Goal: Task Accomplishment & Management: Complete application form

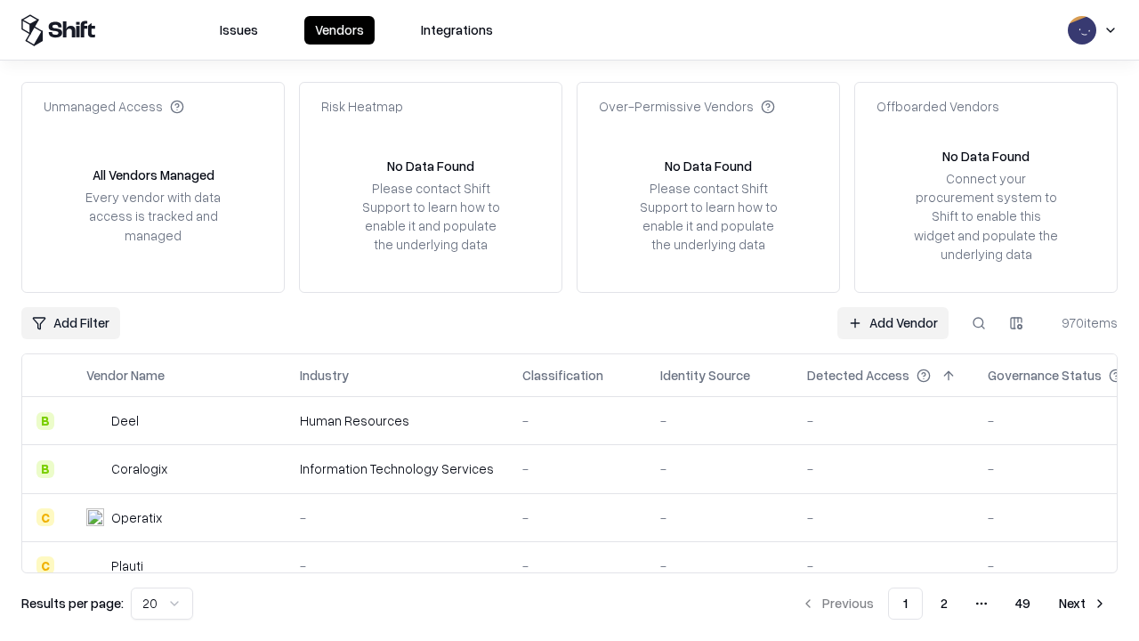
click at [892, 322] on link "Add Vendor" at bounding box center [892, 323] width 111 height 32
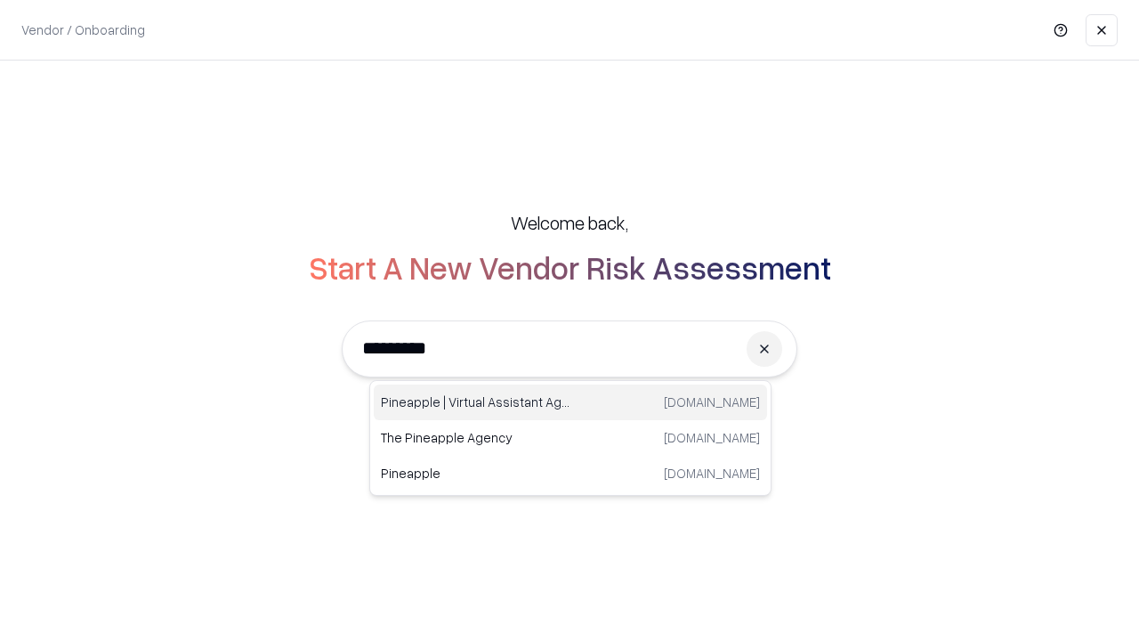
click at [570, 402] on div "Pineapple | Virtual Assistant Agency trypineapple.com" at bounding box center [570, 402] width 393 height 36
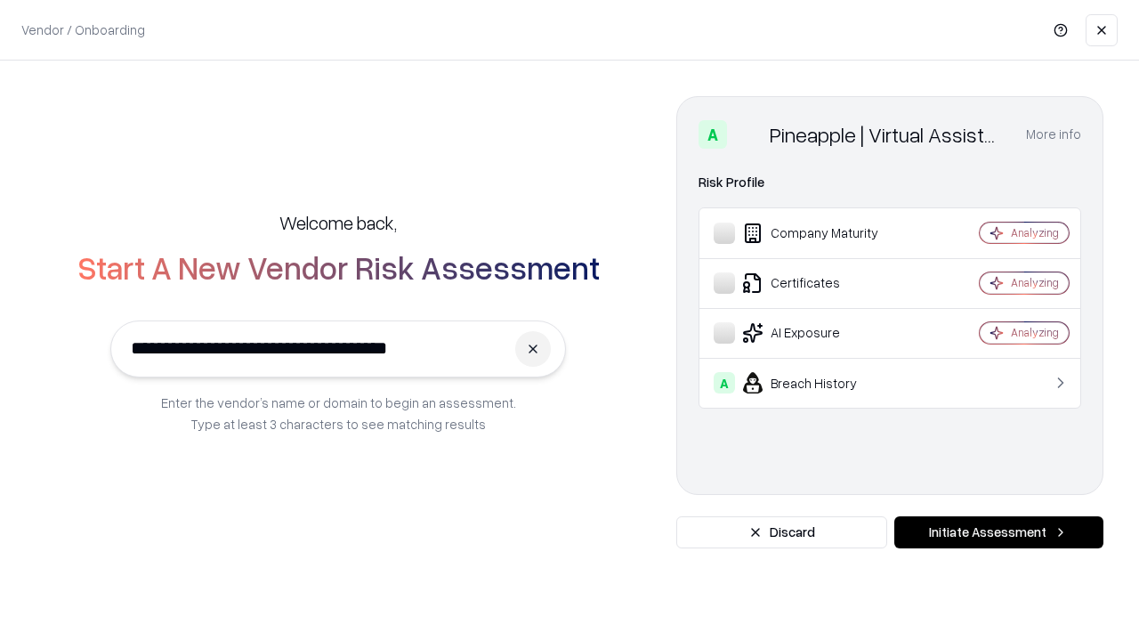
type input "**********"
click at [998, 532] on button "Initiate Assessment" at bounding box center [998, 532] width 209 height 32
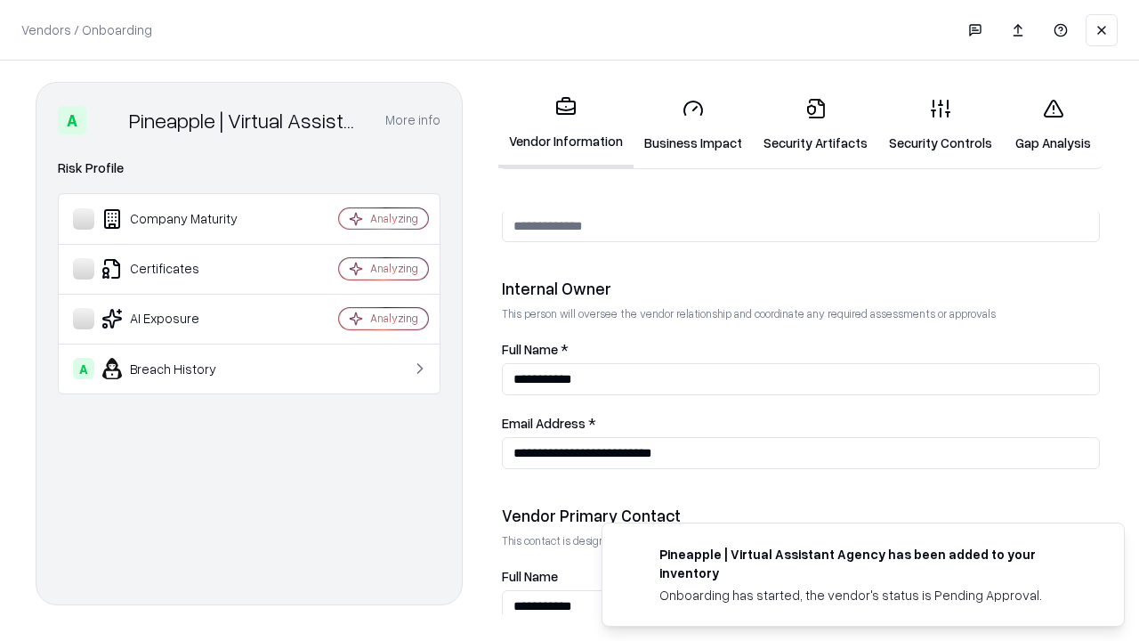
scroll to position [922, 0]
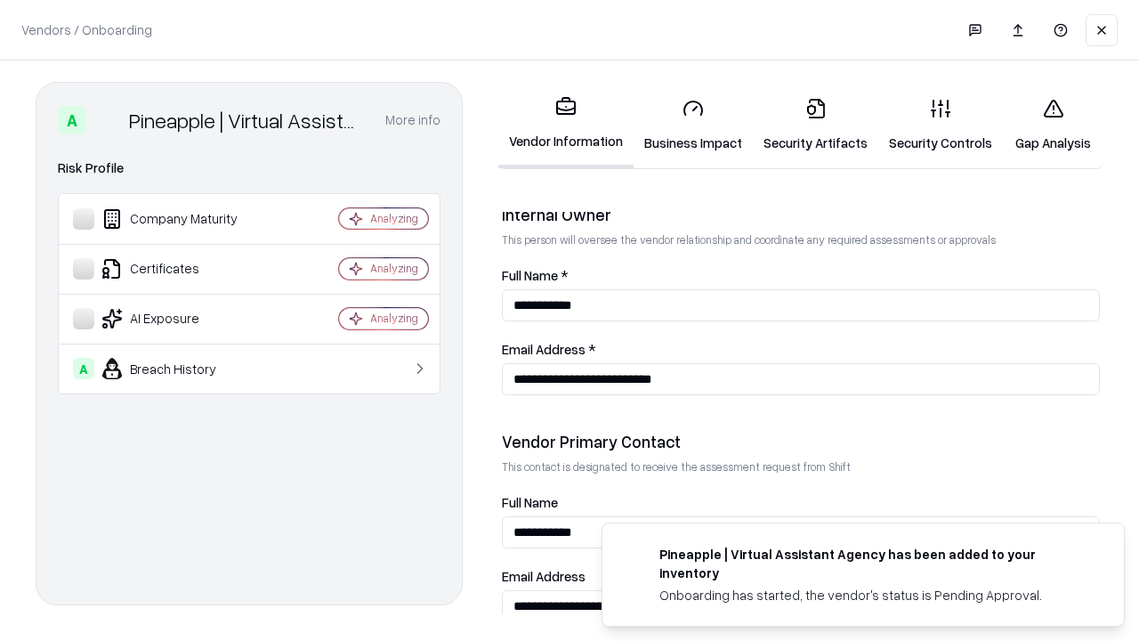
click at [693, 125] on link "Business Impact" at bounding box center [693, 125] width 119 height 83
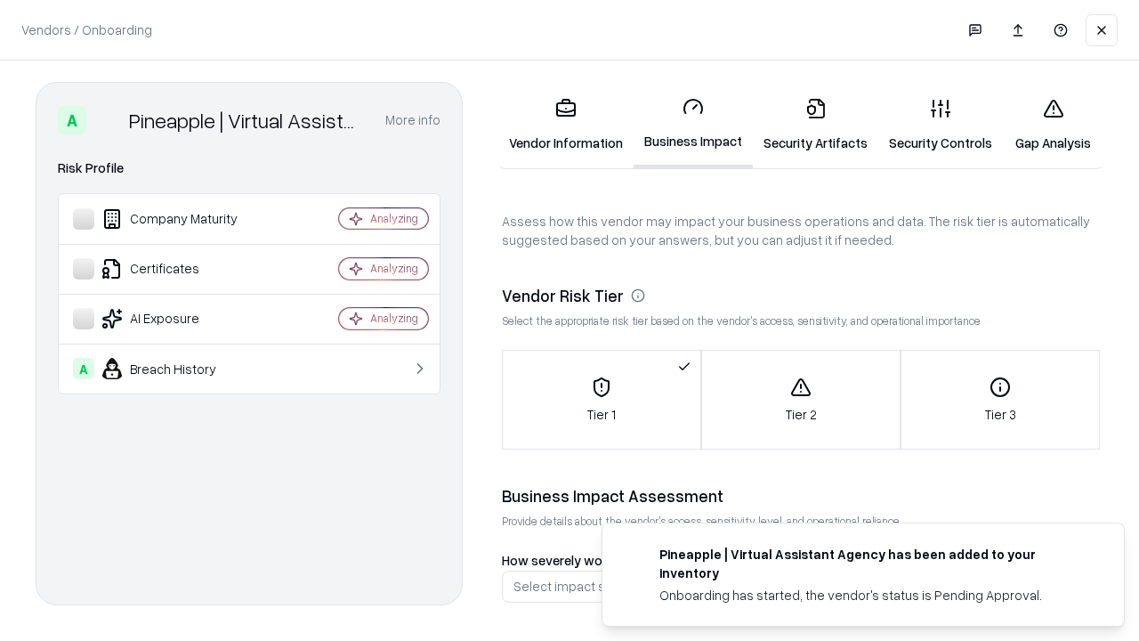
click at [815, 125] on link "Security Artifacts" at bounding box center [815, 125] width 125 height 83
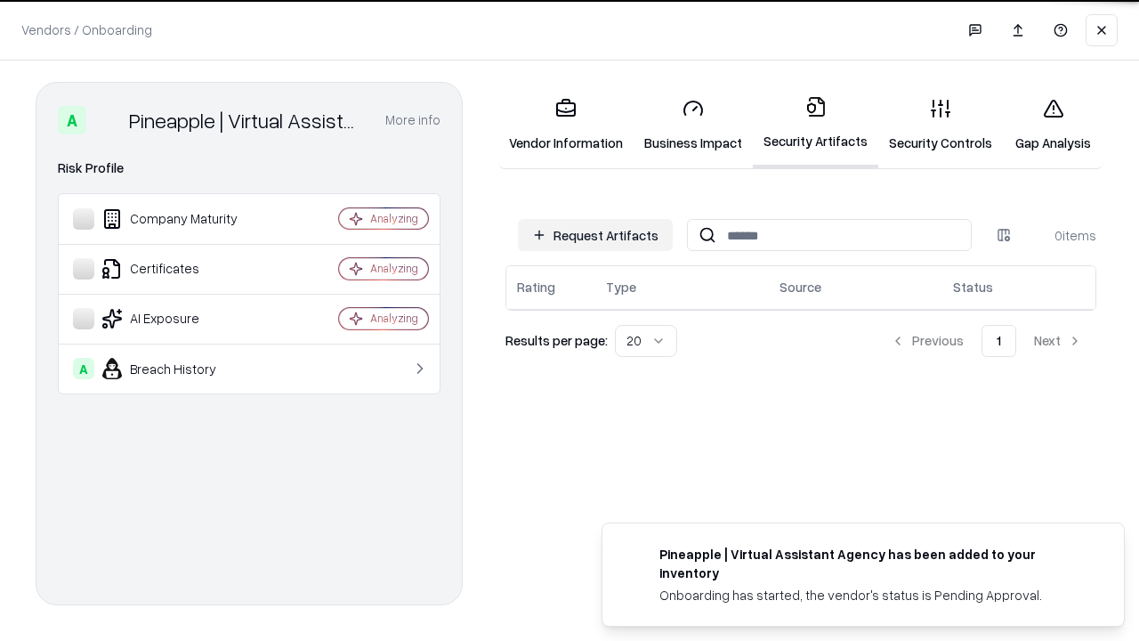
click at [595, 235] on button "Request Artifacts" at bounding box center [595, 235] width 155 height 32
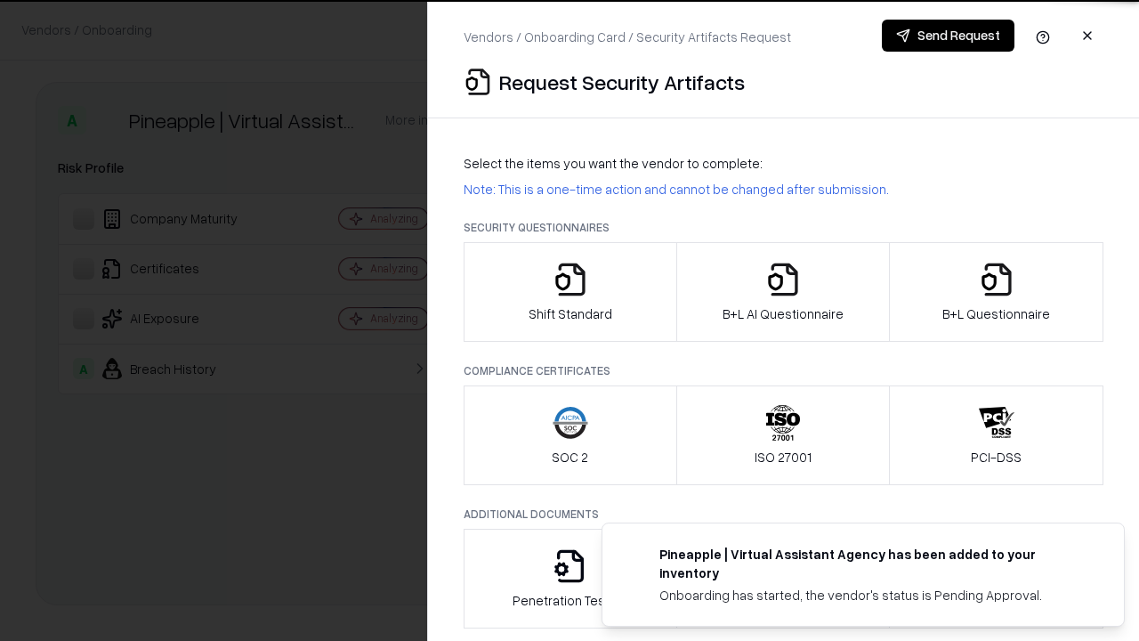
click at [569, 292] on icon "button" at bounding box center [571, 280] width 36 height 36
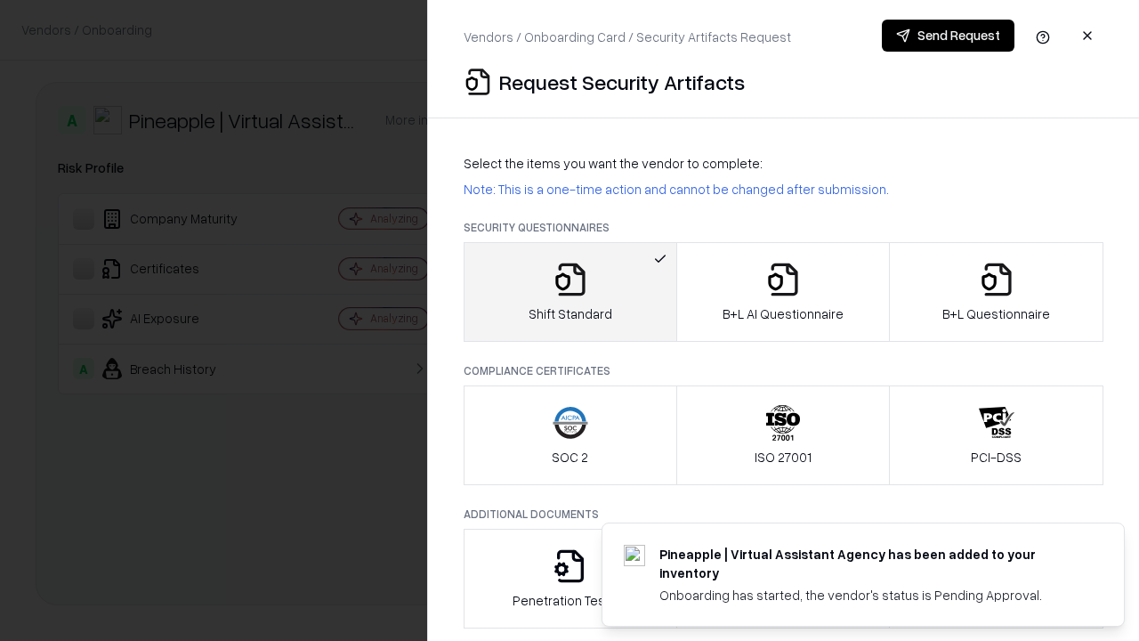
click at [948, 36] on button "Send Request" at bounding box center [948, 36] width 133 height 32
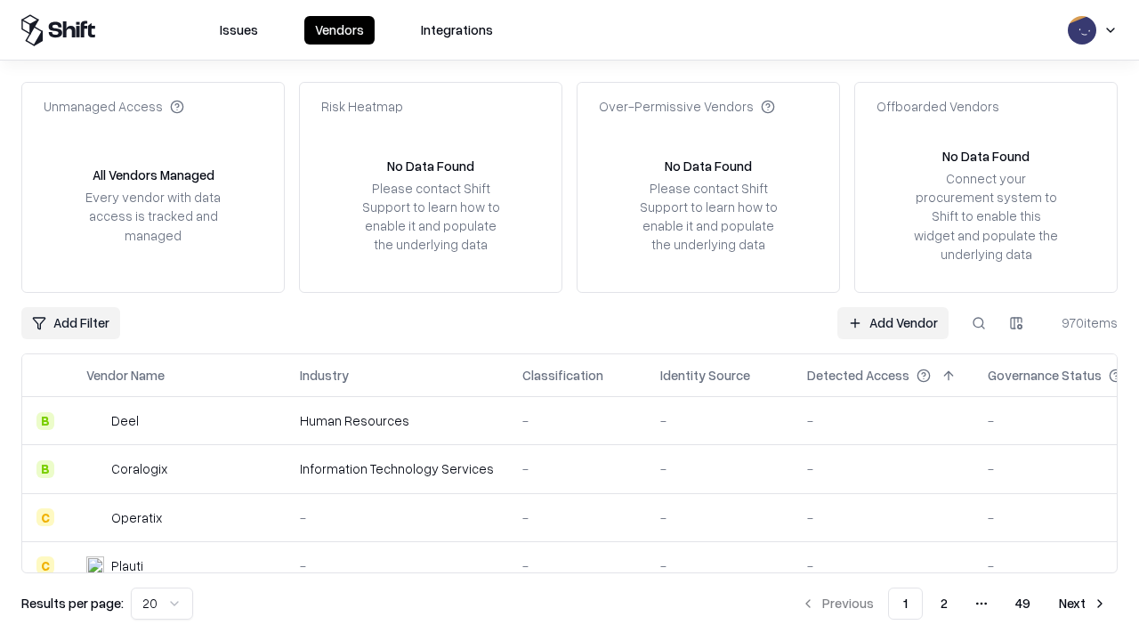
click at [979, 322] on button at bounding box center [979, 323] width 32 height 32
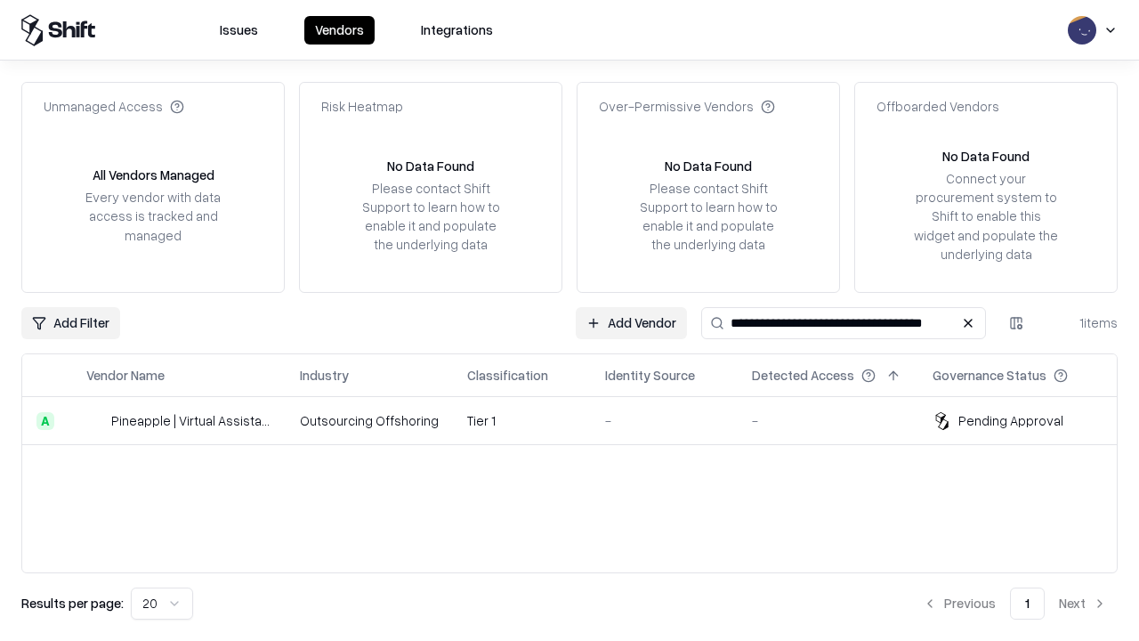
type input "**********"
click at [580, 420] on td "Tier 1" at bounding box center [522, 421] width 138 height 48
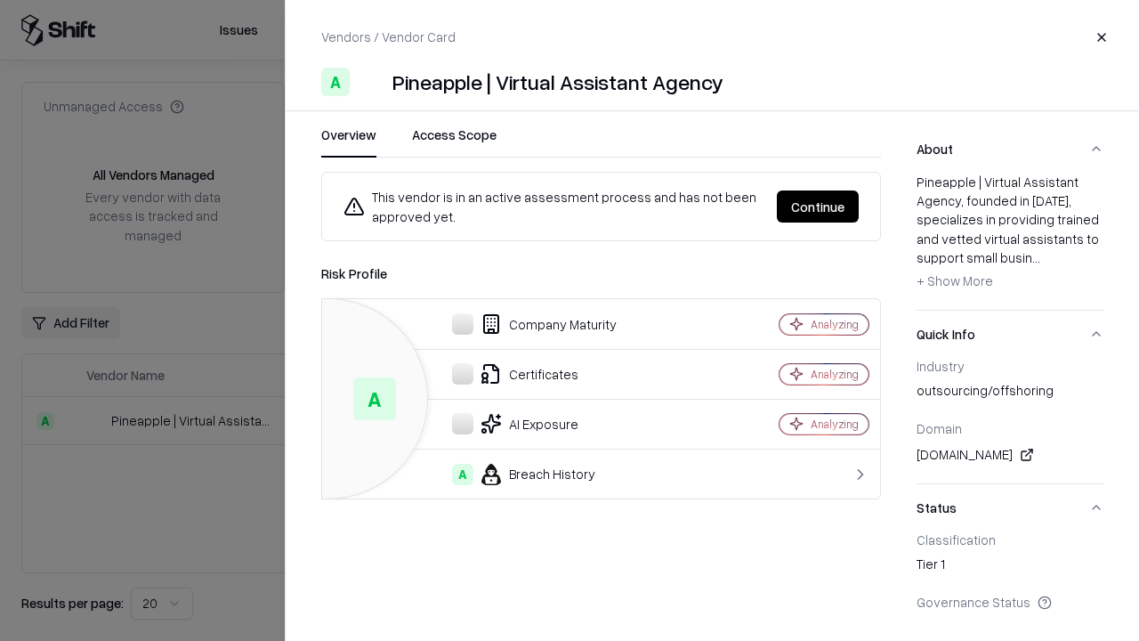
click at [818, 206] on button "Continue" at bounding box center [818, 206] width 82 height 32
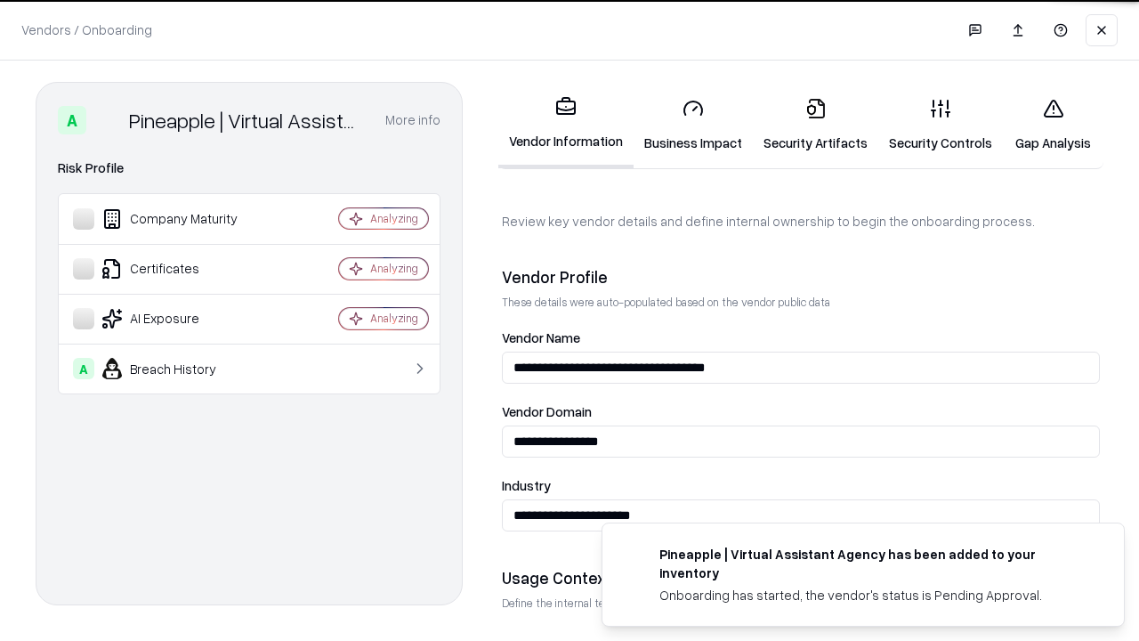
click at [815, 125] on link "Security Artifacts" at bounding box center [815, 125] width 125 height 83
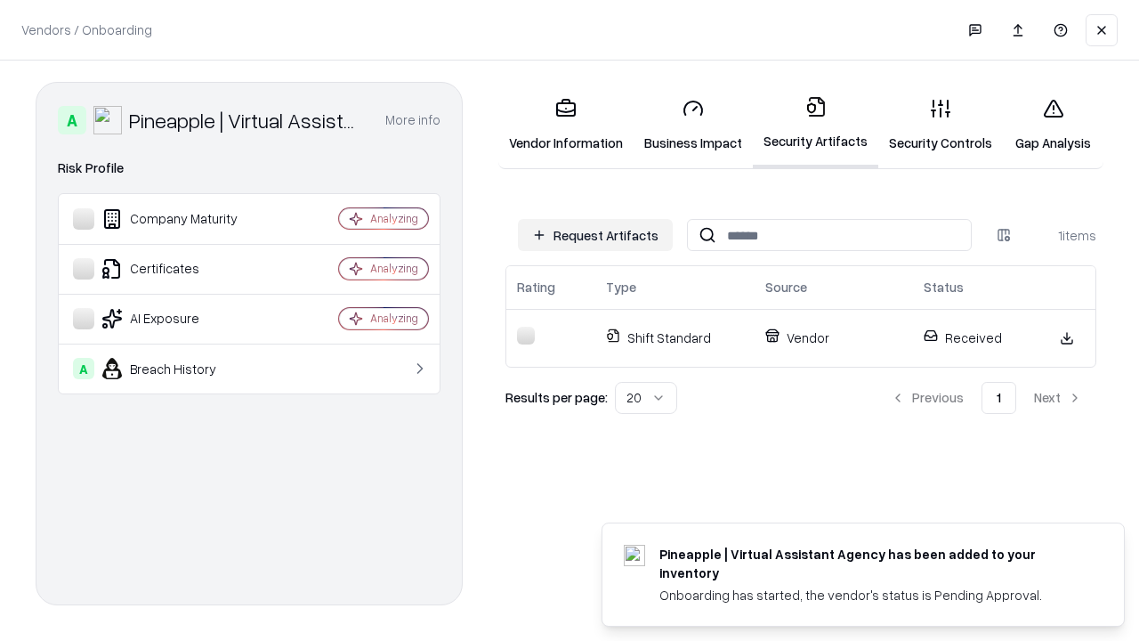
click at [941, 125] on link "Security Controls" at bounding box center [940, 125] width 125 height 83
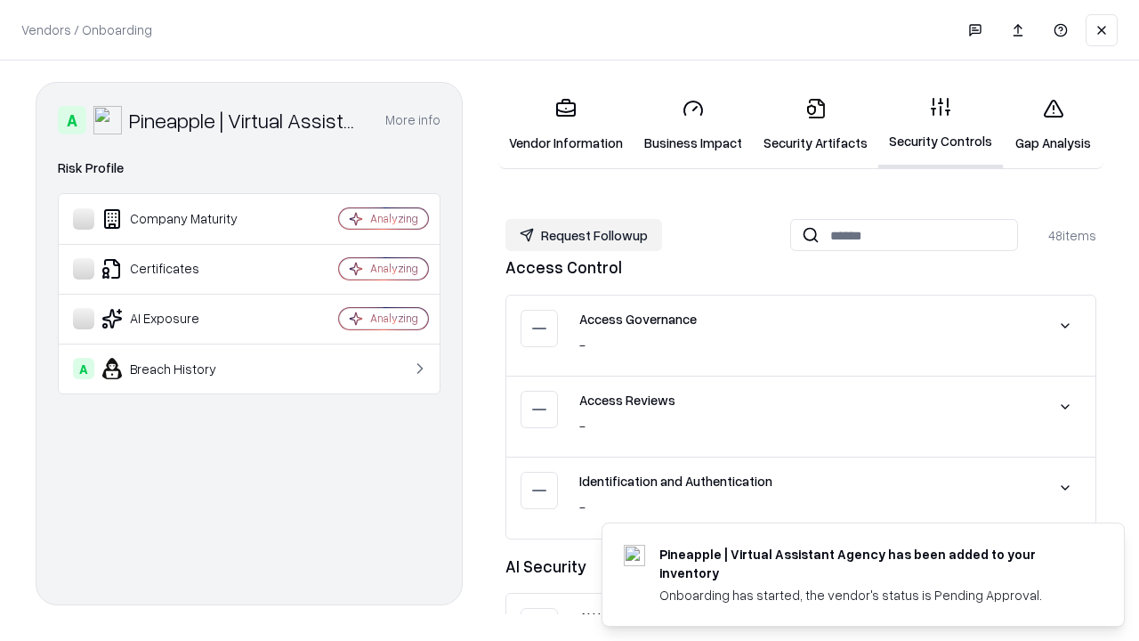
click at [584, 234] on button "Request Followup" at bounding box center [583, 235] width 157 height 32
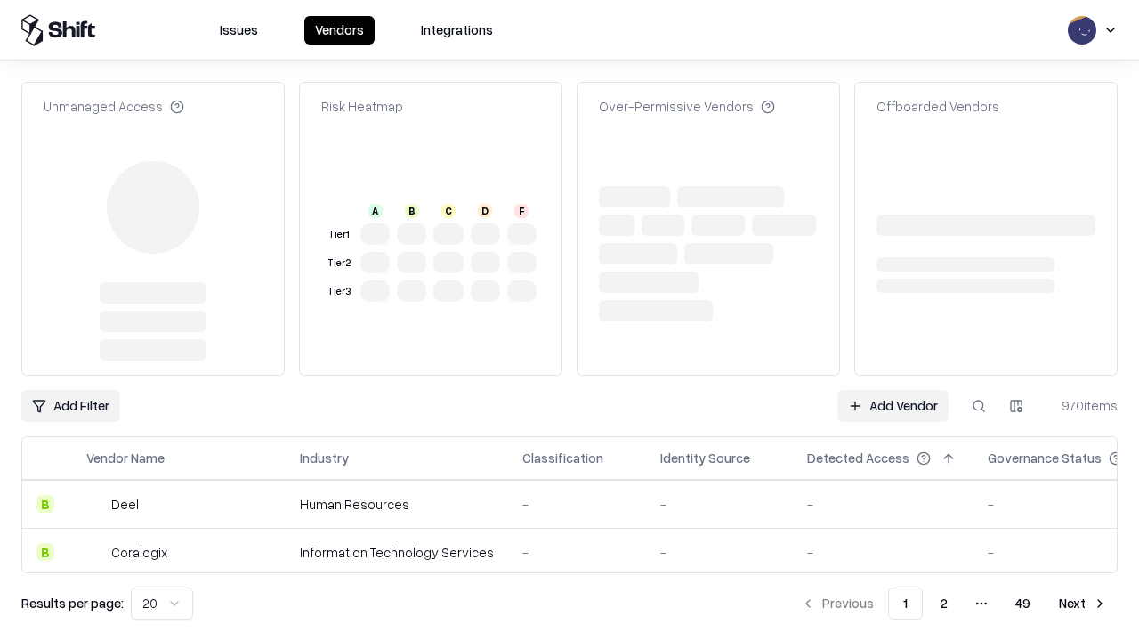
click at [892, 390] on link "Add Vendor" at bounding box center [892, 406] width 111 height 32
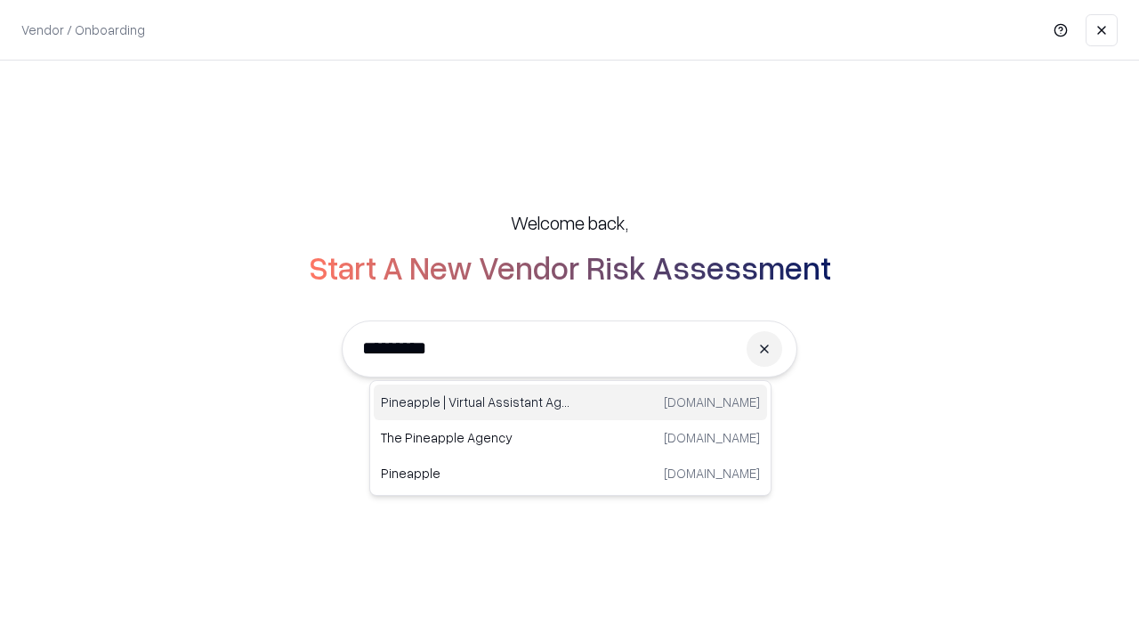
click at [570, 402] on div "Pineapple | Virtual Assistant Agency [DOMAIN_NAME]" at bounding box center [570, 402] width 393 height 36
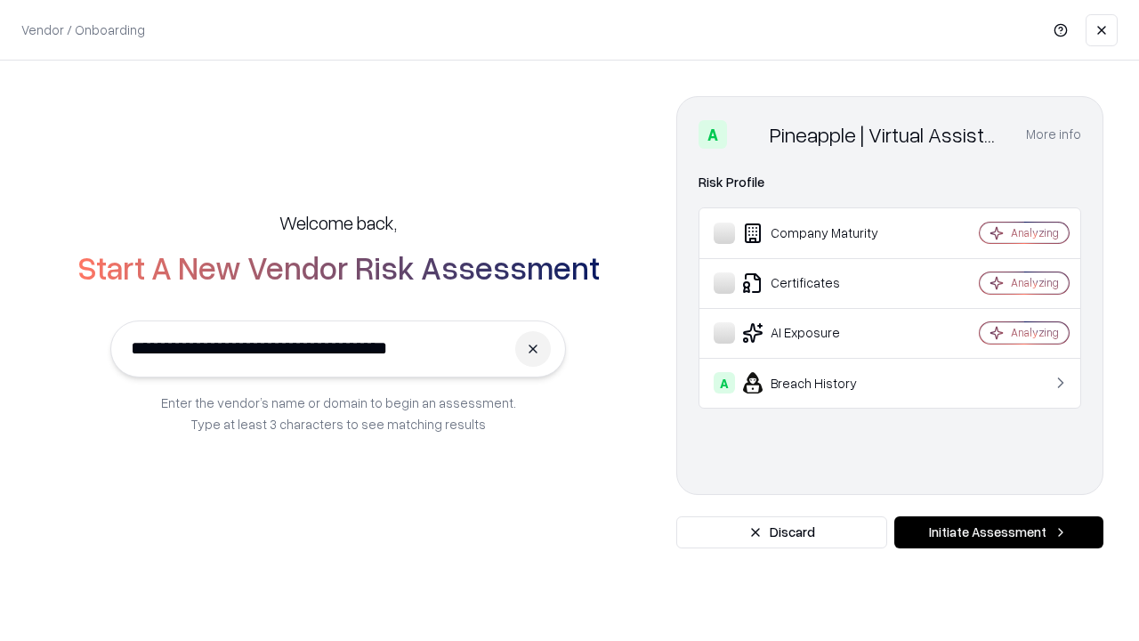
type input "**********"
click at [998, 532] on button "Initiate Assessment" at bounding box center [998, 532] width 209 height 32
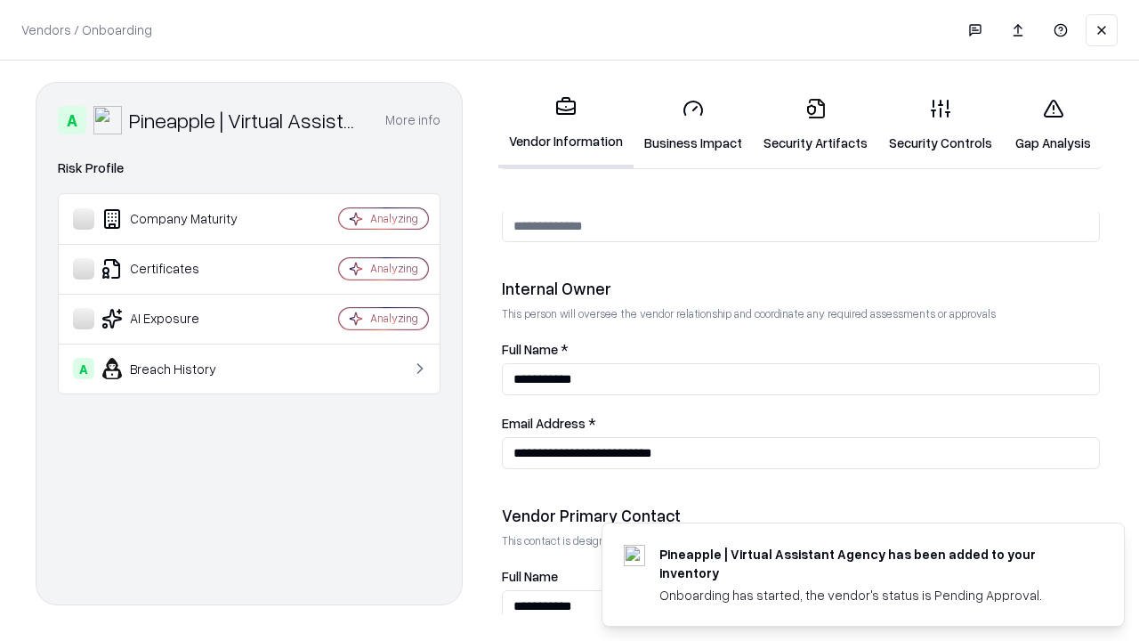
scroll to position [922, 0]
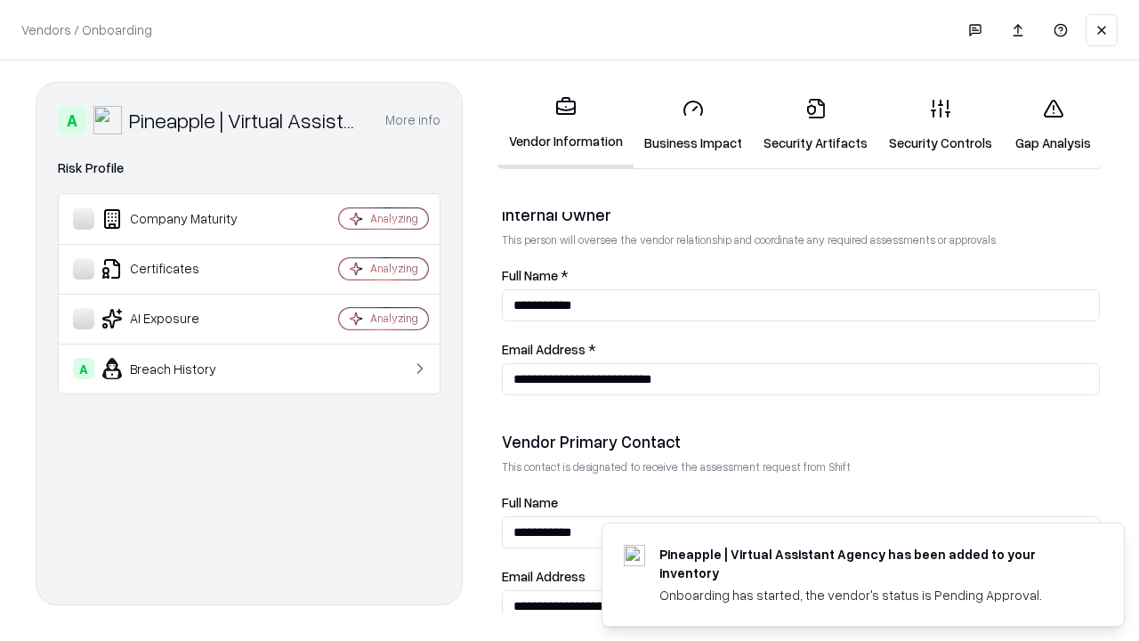
click at [1053, 125] on link "Gap Analysis" at bounding box center [1053, 125] width 101 height 83
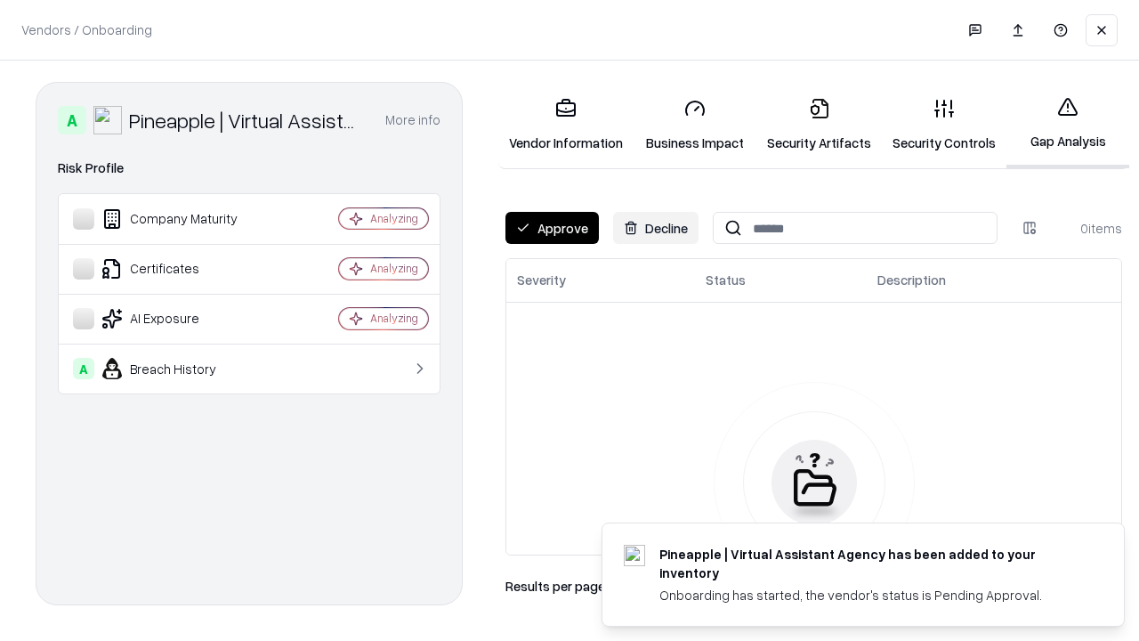
click at [552, 228] on button "Approve" at bounding box center [551, 228] width 93 height 32
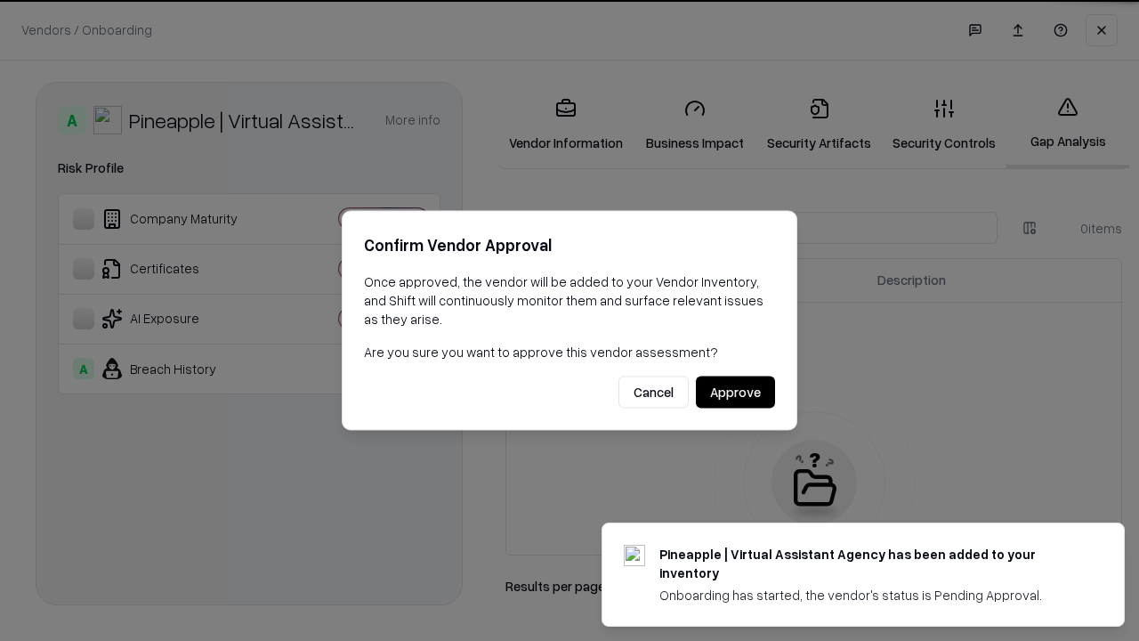
click at [735, 392] on button "Approve" at bounding box center [735, 392] width 79 height 32
